Goal: Task Accomplishment & Management: Use online tool/utility

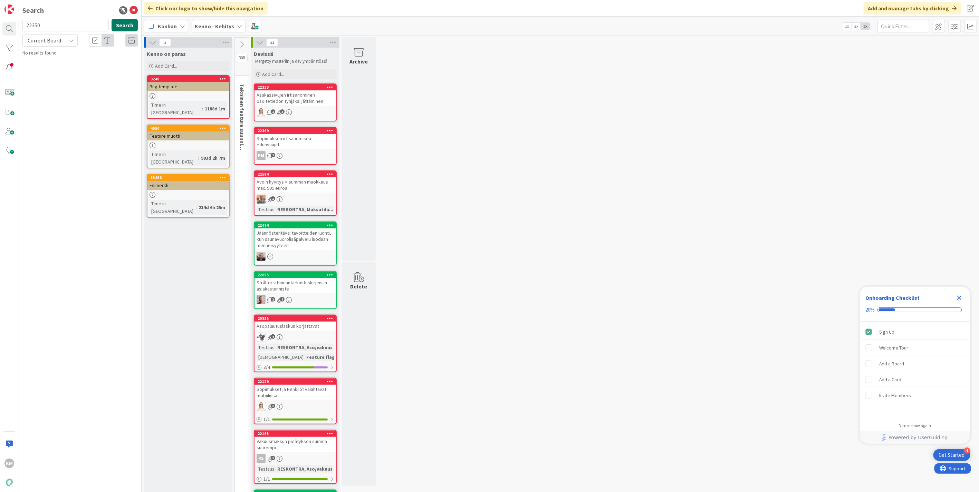
type input "22350"
click at [120, 27] on button "Search" at bounding box center [124, 25] width 26 height 12
click at [71, 40] on icon at bounding box center [71, 41] width 6 height 6
click at [59, 70] on span "All Boards" at bounding box center [62, 69] width 72 height 10
click at [108, 60] on span "Maksusitoumuksen kohdistuksen poistaminen" at bounding box center [74, 64] width 85 height 13
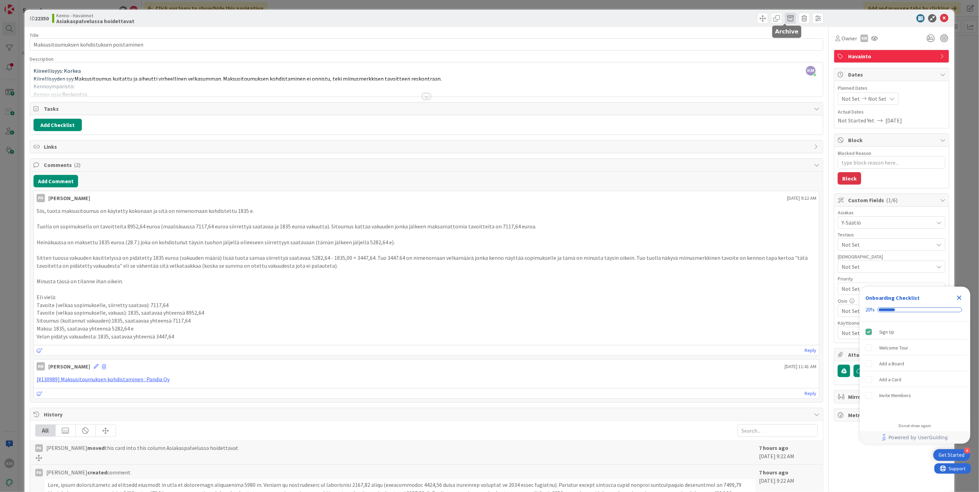
click at [785, 17] on span at bounding box center [790, 18] width 11 height 11
click at [791, 51] on button "Archive" at bounding box center [801, 51] width 27 height 12
type textarea "x"
